Goal: Transaction & Acquisition: Purchase product/service

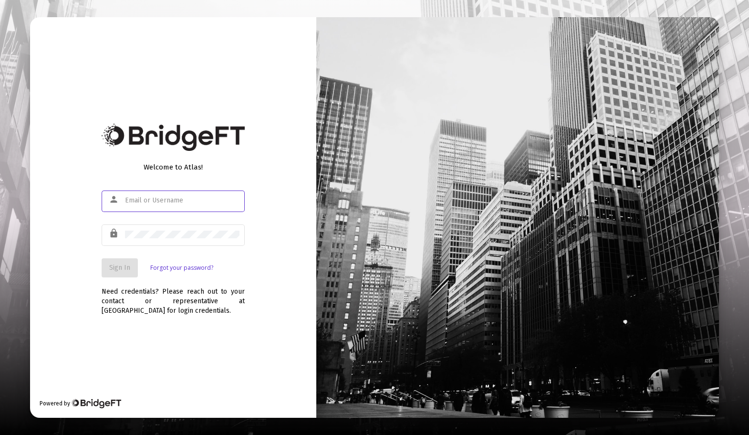
type input "dyeh@wealthydoctorinstitute.com"
click at [109, 271] on span "Sign In" at bounding box center [119, 267] width 21 height 8
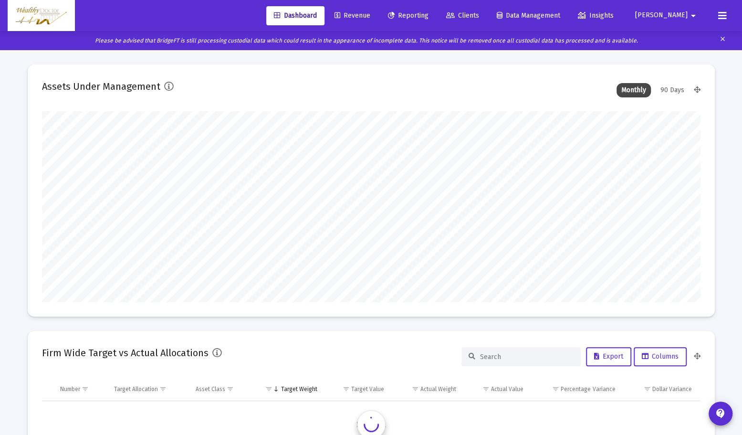
scroll to position [191, 658]
type input "2025-08-15"
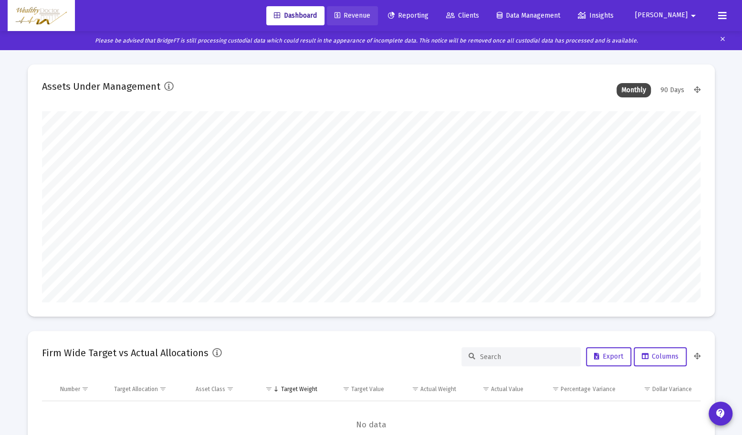
click at [370, 18] on span "Revenue" at bounding box center [352, 15] width 36 height 8
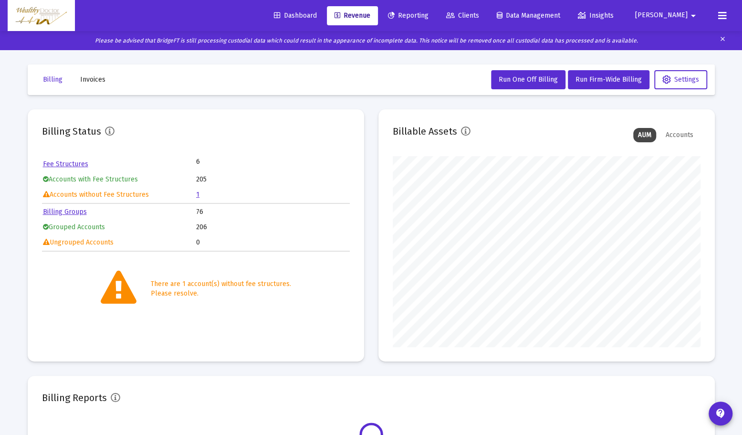
scroll to position [191, 307]
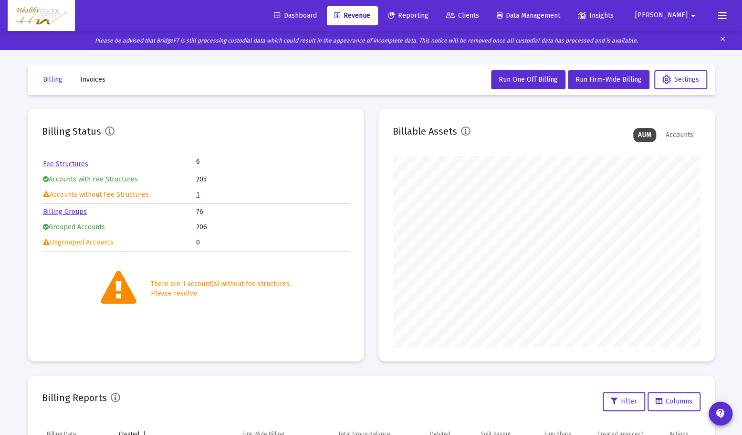
click at [197, 195] on link "1" at bounding box center [197, 194] width 3 height 8
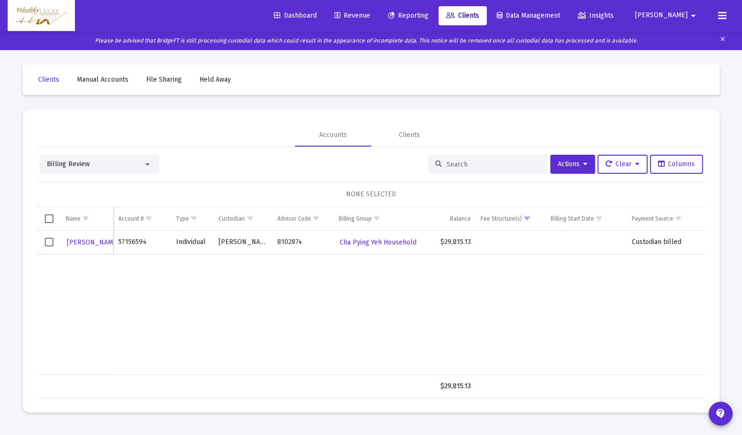
click at [46, 242] on span "Select row" at bounding box center [49, 242] width 9 height 9
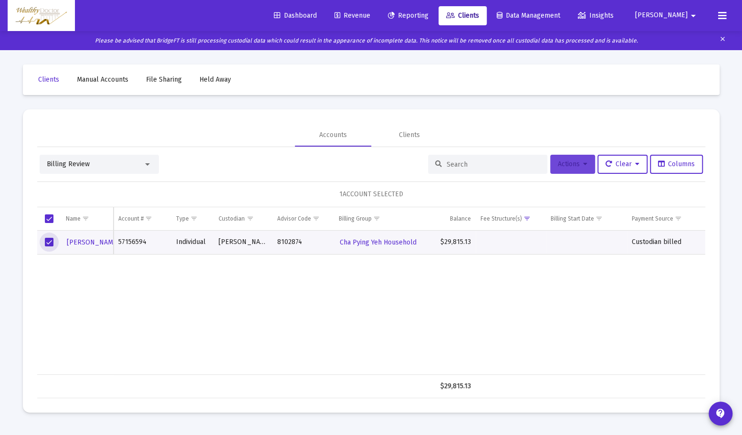
click at [585, 165] on button "Actions" at bounding box center [572, 164] width 45 height 19
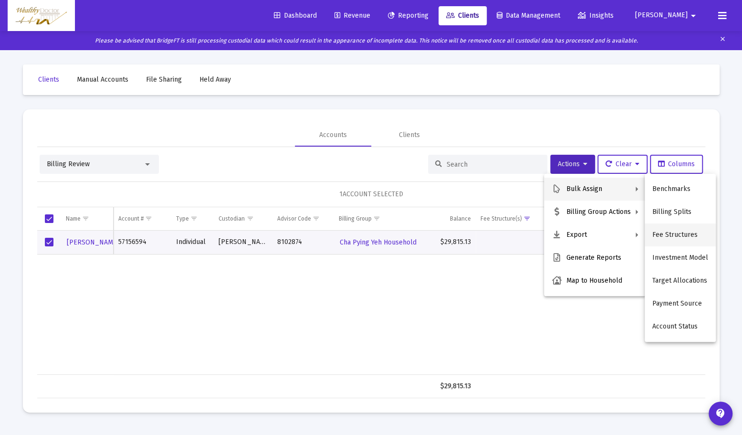
click at [686, 234] on button "Fee Structures" at bounding box center [680, 234] width 71 height 23
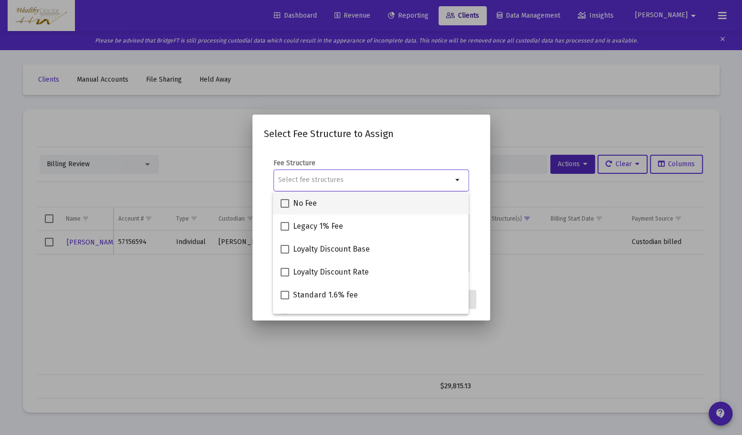
click at [283, 202] on span at bounding box center [285, 203] width 9 height 9
click at [284, 208] on input "No Fee" at bounding box center [284, 208] width 0 height 0
checkbox input "true"
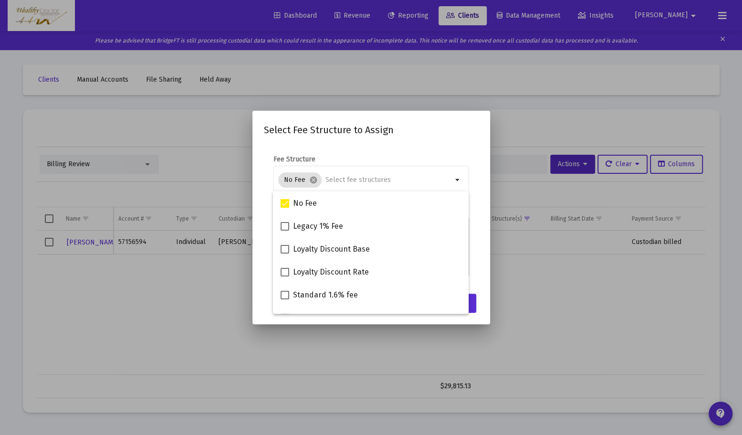
click at [573, 315] on div at bounding box center [371, 217] width 742 height 435
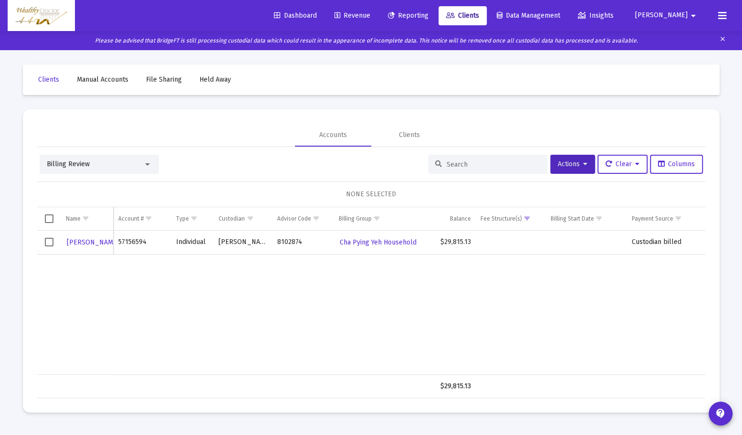
click at [370, 15] on span "Revenue" at bounding box center [352, 15] width 36 height 8
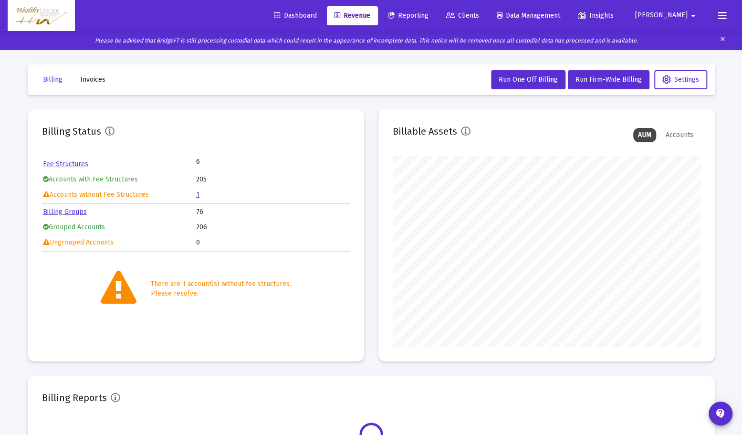
scroll to position [191, 307]
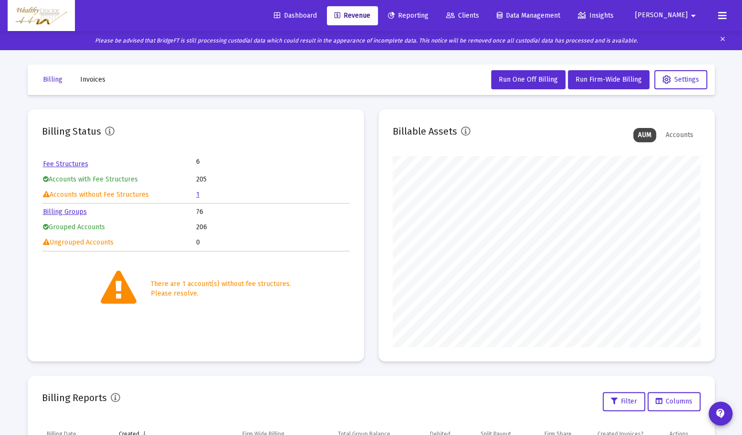
click at [198, 195] on link "1" at bounding box center [197, 194] width 3 height 8
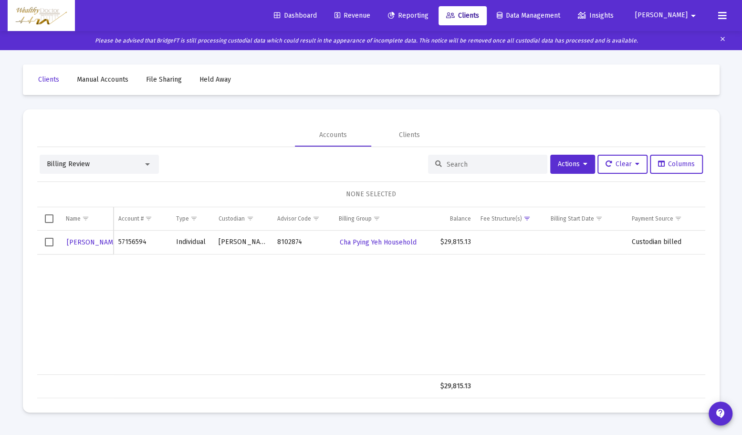
click at [51, 244] on span "Select row" at bounding box center [49, 242] width 9 height 9
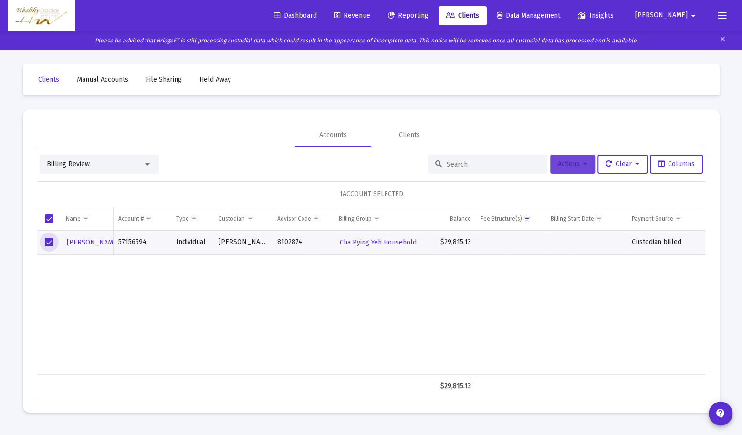
click at [574, 167] on span "Actions" at bounding box center [573, 164] width 30 height 8
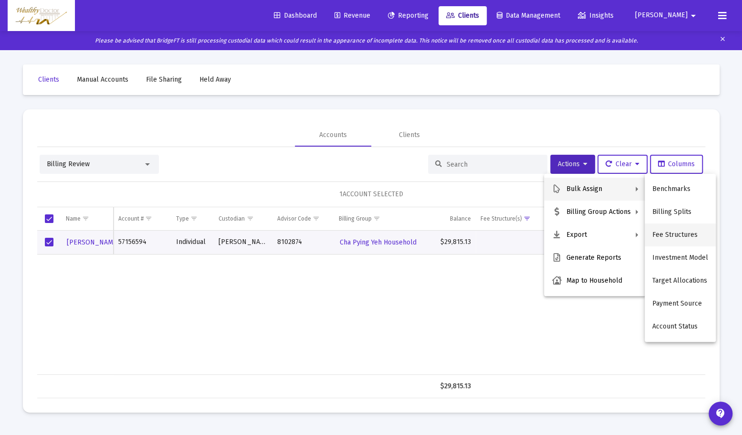
click at [690, 236] on button "Fee Structures" at bounding box center [680, 234] width 71 height 23
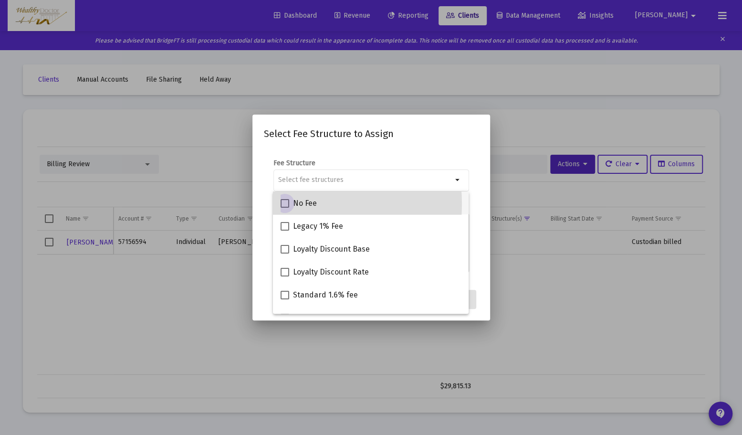
click at [284, 204] on span at bounding box center [285, 203] width 9 height 9
click at [284, 208] on input "No Fee" at bounding box center [284, 208] width 0 height 0
checkbox input "true"
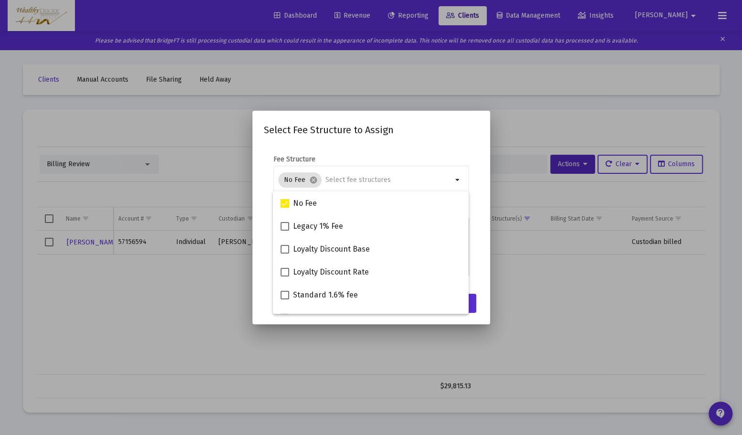
click at [478, 294] on app-atlas-submit-button "Assign" at bounding box center [459, 302] width 37 height 19
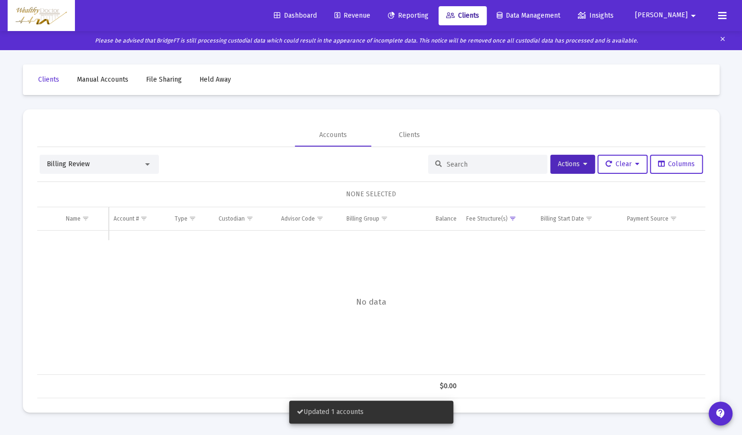
click at [370, 14] on span "Revenue" at bounding box center [352, 15] width 36 height 8
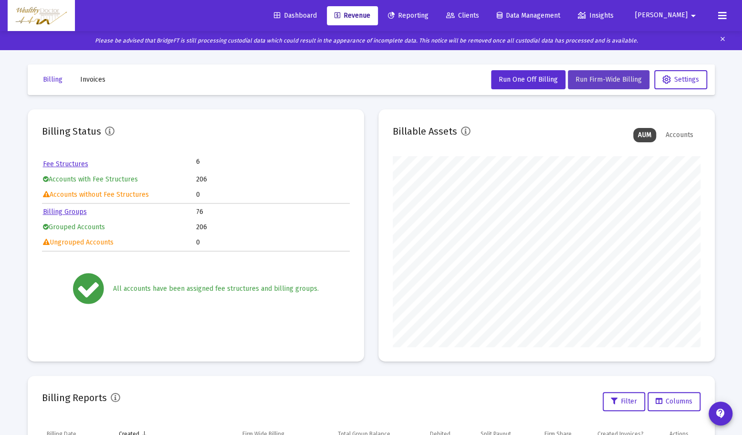
click at [609, 79] on span "Run Firm-Wide Billing" at bounding box center [608, 79] width 66 height 8
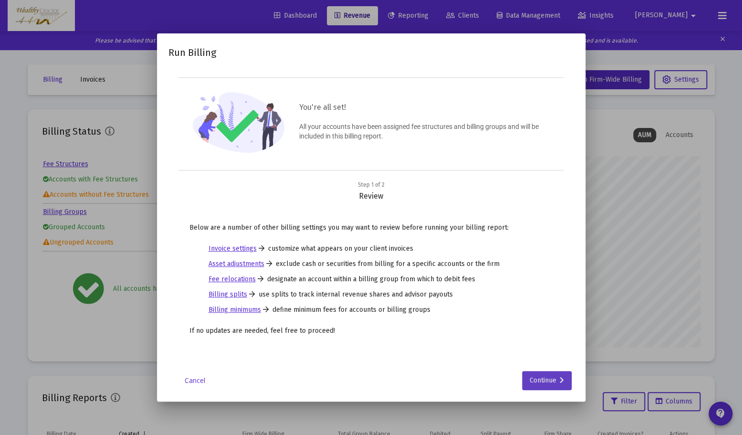
click at [550, 378] on div "Continue" at bounding box center [547, 380] width 34 height 19
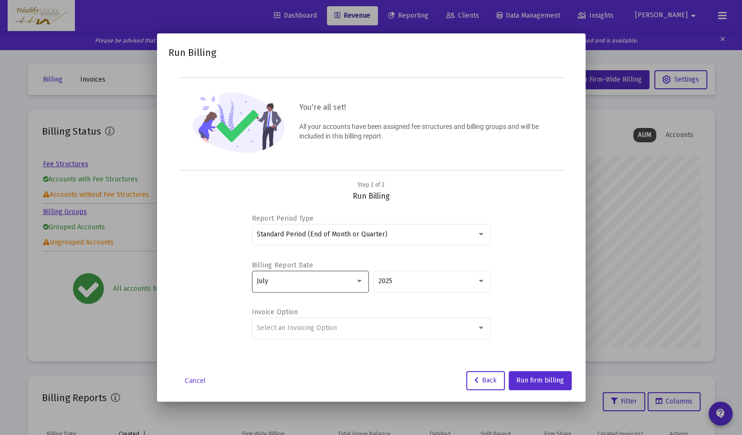
click at [363, 280] on div at bounding box center [359, 281] width 9 height 8
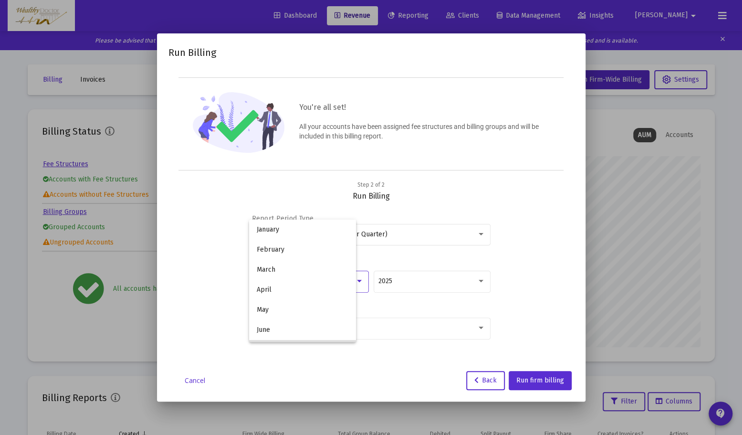
scroll to position [69, 0]
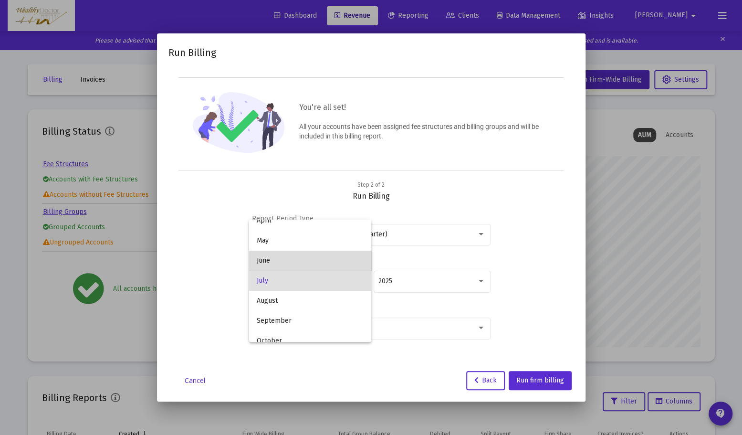
click at [362, 263] on mat-option "June" at bounding box center [310, 260] width 122 height 20
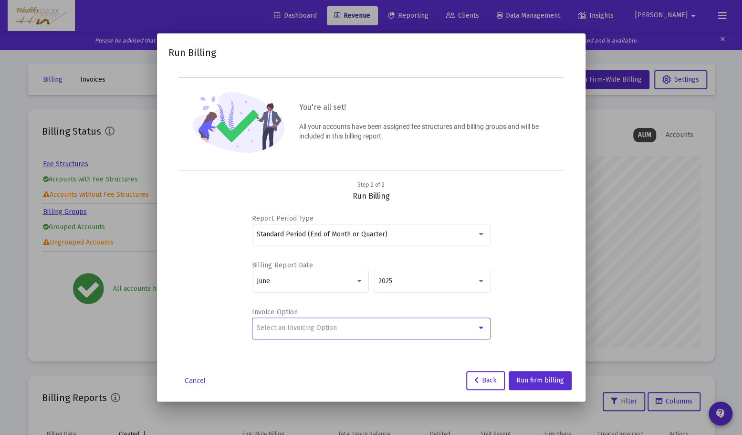
click at [479, 324] on div at bounding box center [481, 328] width 9 height 8
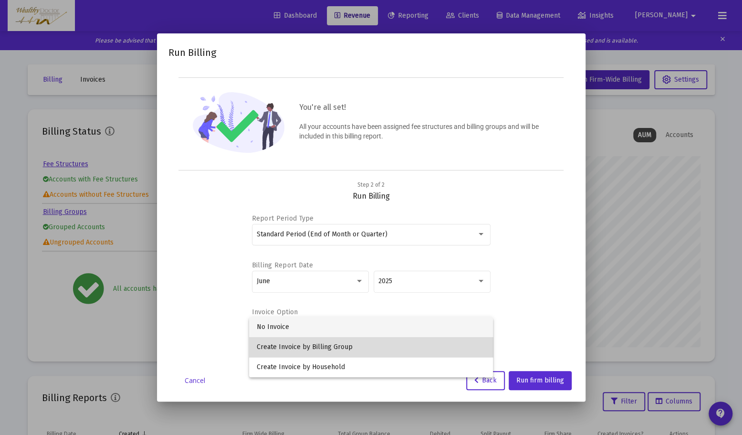
click at [461, 348] on span "Create Invoice by Billing Group" at bounding box center [371, 347] width 229 height 20
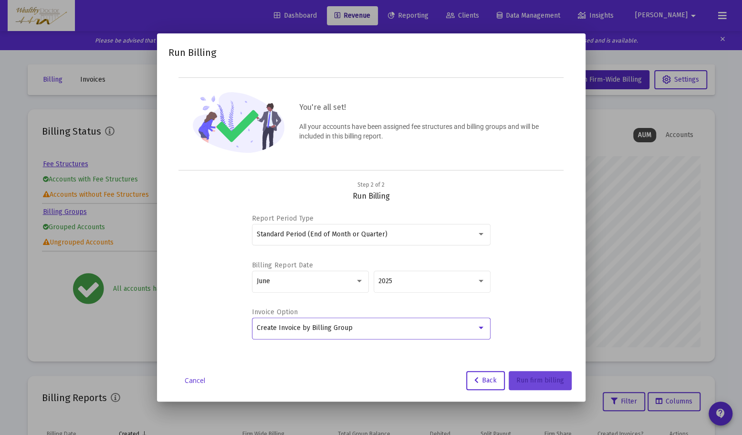
click at [556, 380] on span "Run firm billing" at bounding box center [540, 380] width 48 height 8
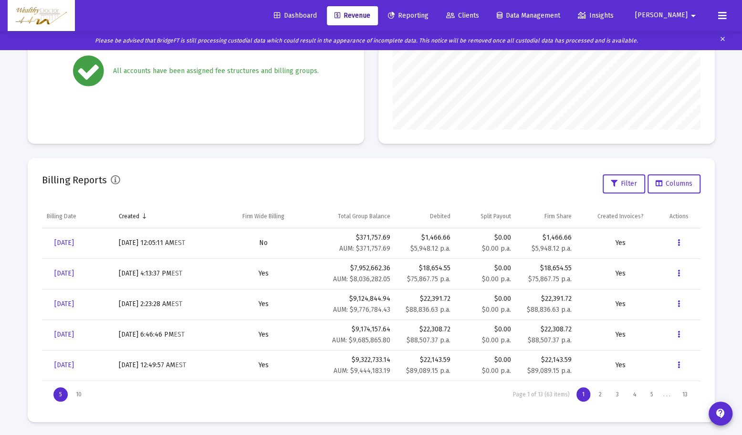
scroll to position [0, 0]
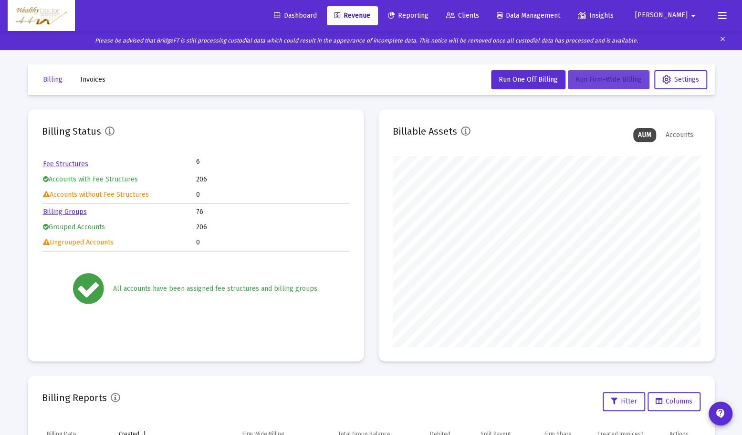
click at [620, 79] on span "Run Firm-Wide Billing" at bounding box center [608, 79] width 66 height 8
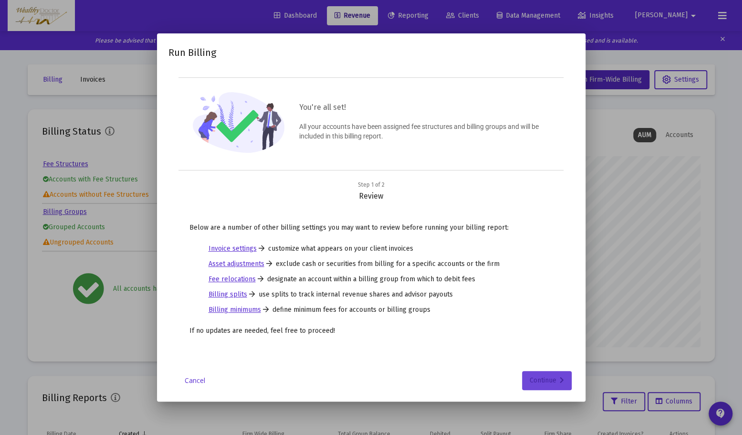
click at [558, 379] on div "Continue" at bounding box center [547, 380] width 34 height 19
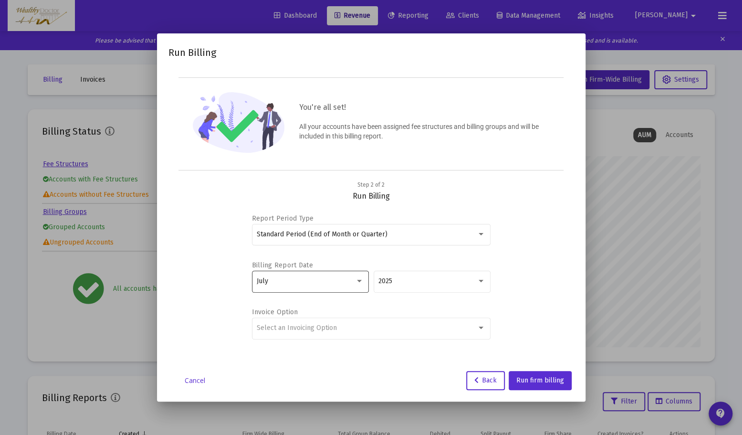
click at [359, 281] on div at bounding box center [359, 281] width 5 height 2
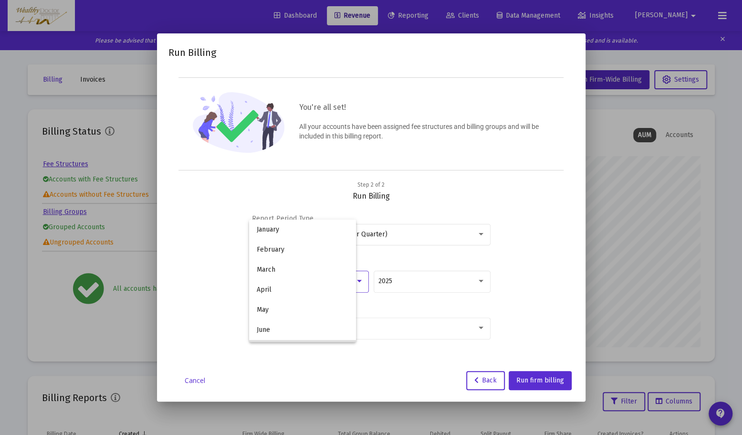
scroll to position [69, 0]
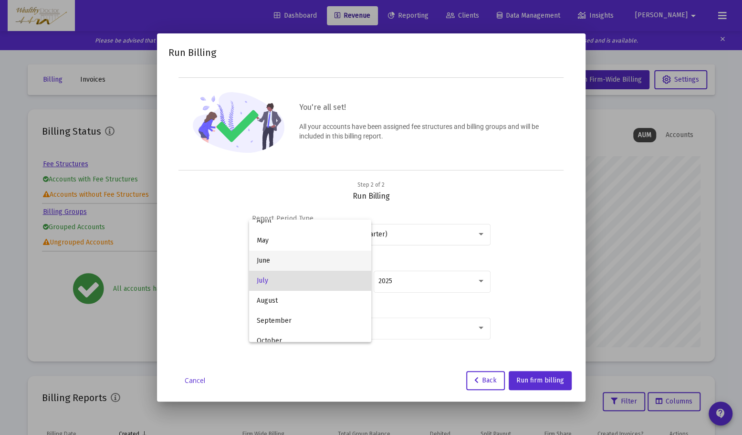
click at [344, 257] on span "June" at bounding box center [310, 260] width 107 height 20
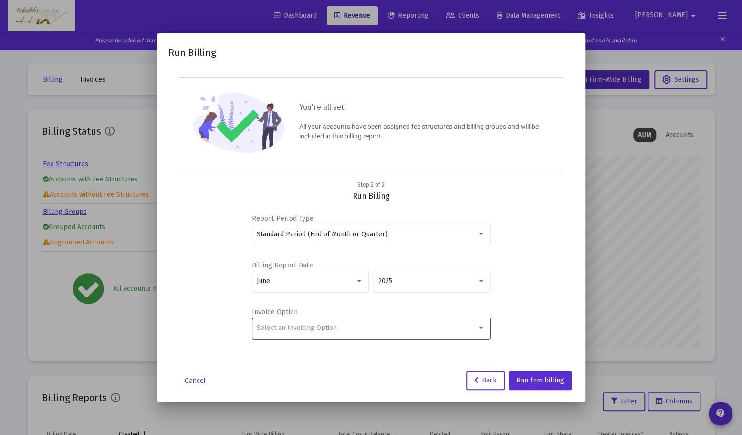
click at [477, 332] on div "Select an Invoicing Option" at bounding box center [371, 327] width 229 height 23
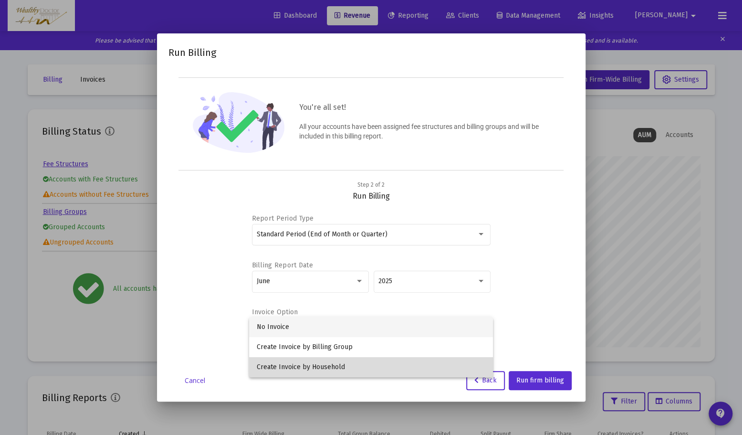
click at [411, 367] on span "Create Invoice by Household" at bounding box center [371, 367] width 229 height 20
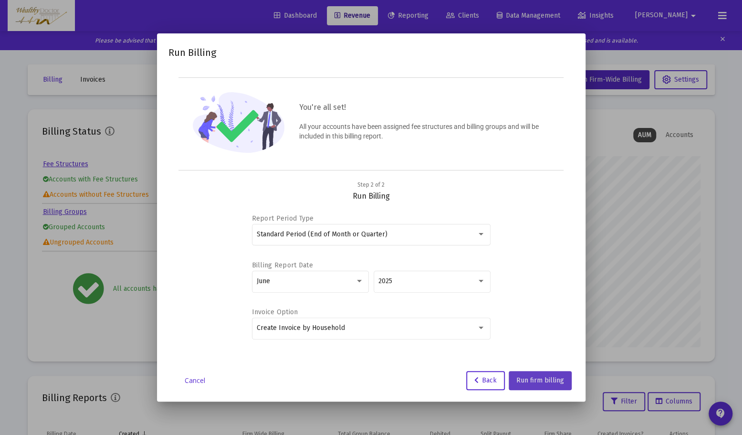
click at [547, 383] on span "Run firm billing" at bounding box center [540, 380] width 48 height 8
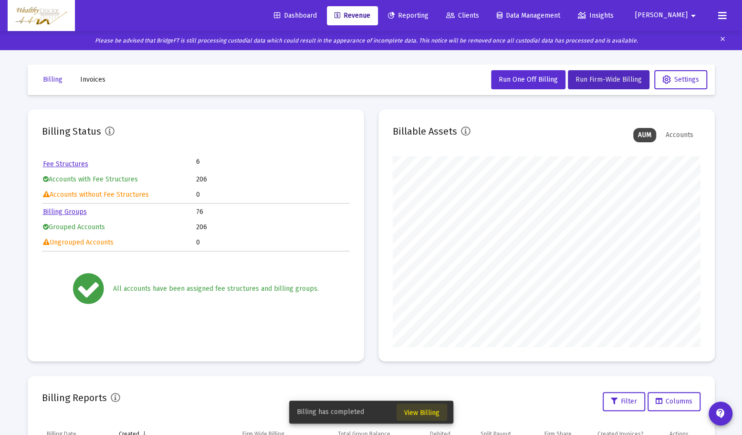
click at [423, 411] on span "View Billing" at bounding box center [421, 412] width 35 height 8
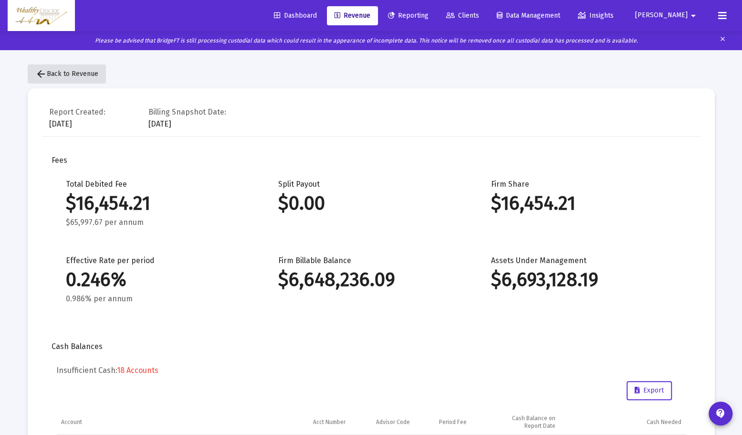
click at [49, 73] on span "arrow_back Back to Revenue" at bounding box center [66, 74] width 63 height 8
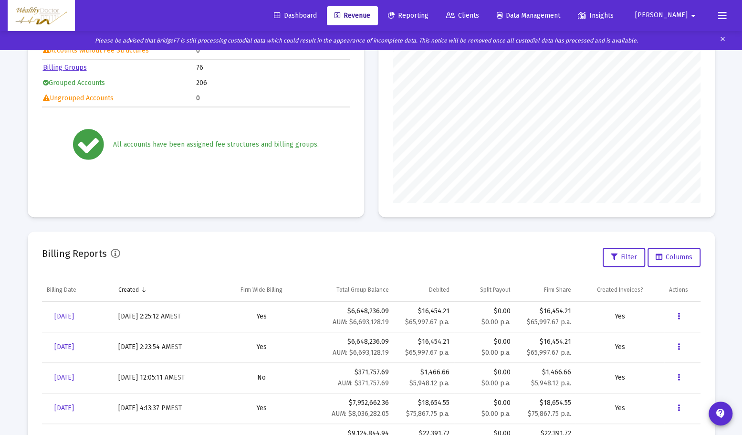
scroll to position [218, 0]
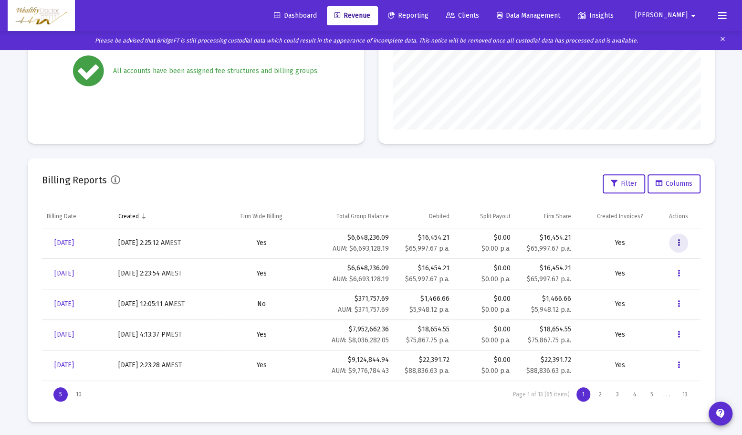
click at [679, 242] on icon "Data grid" at bounding box center [679, 242] width 2 height 11
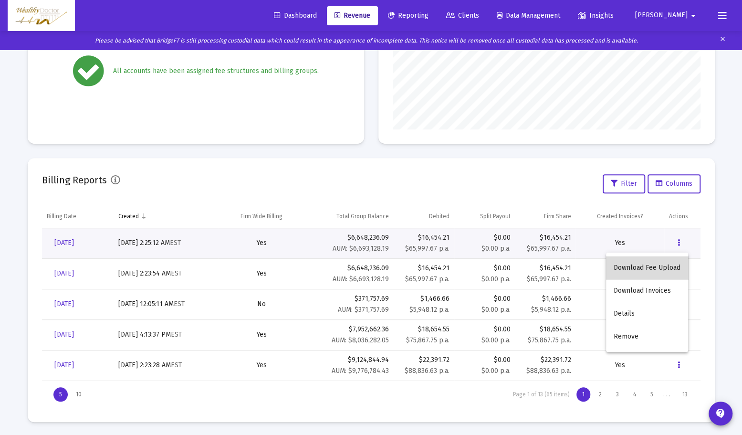
click at [651, 271] on button "Download Fee Upload" at bounding box center [647, 267] width 82 height 23
click at [712, 252] on mat-card "Billing Reports Filter Columns Billing Date Created Firm Wide Billing Total Gro…" at bounding box center [371, 290] width 687 height 264
click at [682, 242] on button "Data grid" at bounding box center [678, 242] width 19 height 19
click at [666, 288] on button "Download Invoices" at bounding box center [647, 290] width 82 height 23
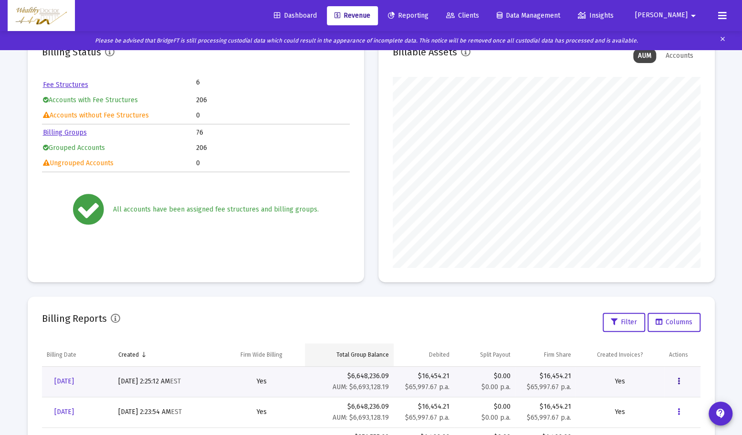
scroll to position [0, 0]
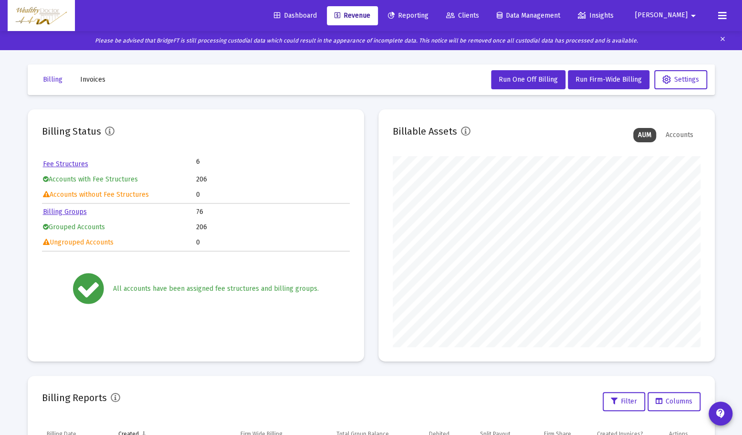
click at [80, 81] on span "Invoices" at bounding box center [92, 79] width 25 height 8
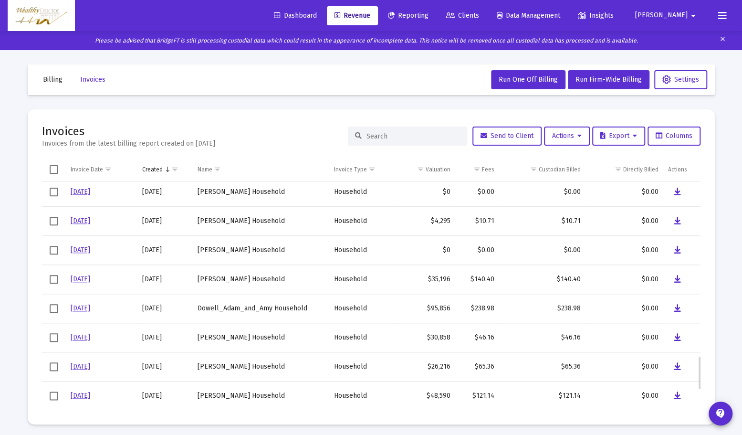
scroll to position [1222, 0]
